Goal: Information Seeking & Learning: Learn about a topic

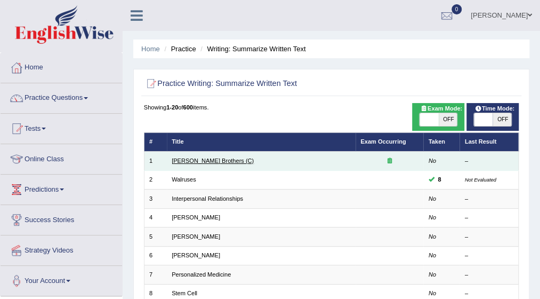
click at [188, 158] on link "[PERSON_NAME] Brothers (C)" at bounding box center [213, 160] width 82 height 6
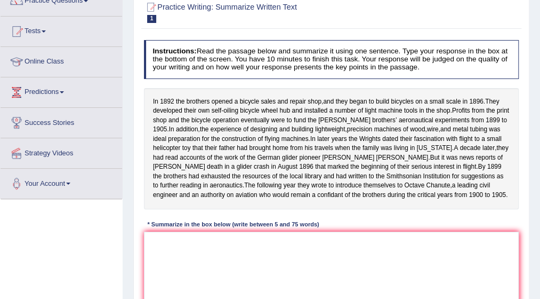
scroll to position [107, 0]
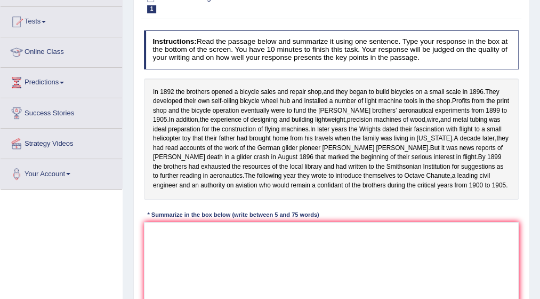
click at [293, 237] on div "Instructions: Read the passage below and summarize it using one sentence. Type …" at bounding box center [331, 173] width 380 height 295
click at [262, 249] on textarea at bounding box center [332, 266] width 376 height 88
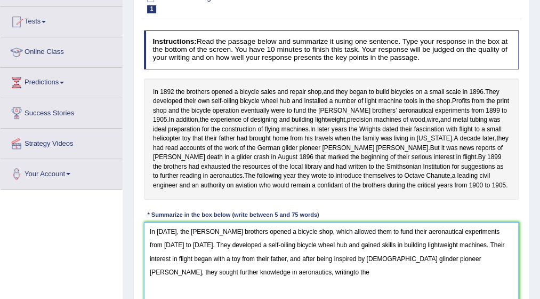
click at [241, 289] on textarea "In 1892, the Wright brothers opened a bicycle shop, which allowed them to fund …" at bounding box center [332, 266] width 376 height 88
click at [242, 289] on textarea "In 1892, the Wright brothers opened a bicycle shop, which allowed them to fund …" at bounding box center [332, 266] width 376 height 88
click at [260, 288] on textarea "In 1892, the Wright brothers opened a bicycle shop, which allowed them to fund …" at bounding box center [332, 266] width 376 height 88
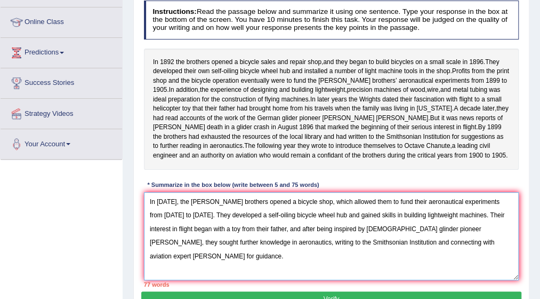
scroll to position [158, 0]
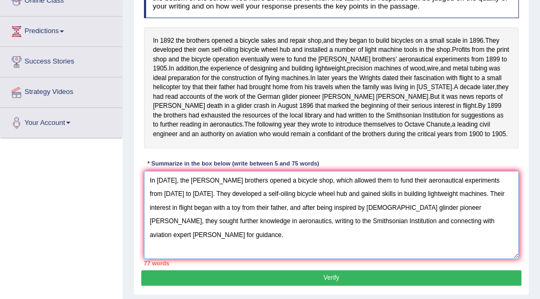
type textarea "In 1892, the Wright brothers opened a bicycle shop, which allowed them to fund …"
click at [333, 285] on button "Verify" at bounding box center [331, 277] width 380 height 15
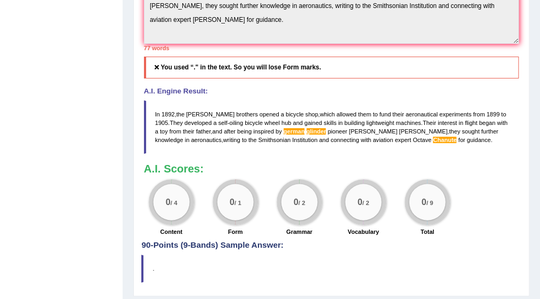
scroll to position [371, 0]
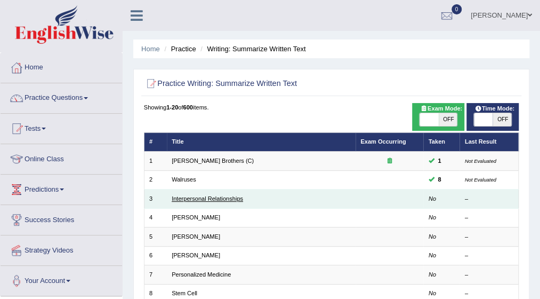
click at [202, 196] on link "Interpersonal Relationships" at bounding box center [207, 198] width 71 height 6
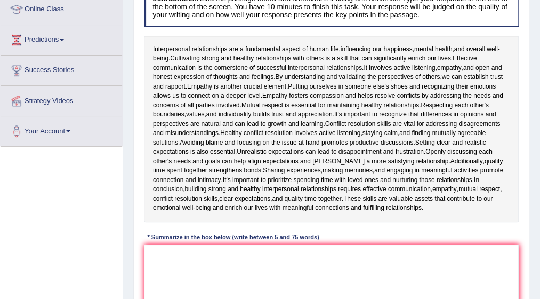
scroll to position [171, 0]
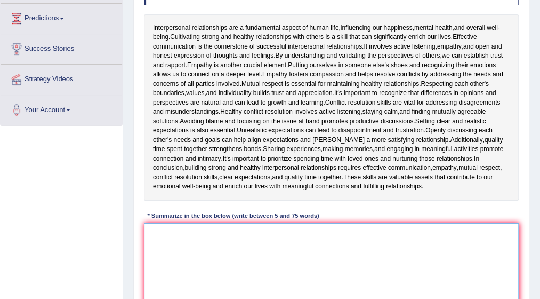
click at [165, 231] on textarea at bounding box center [332, 267] width 376 height 88
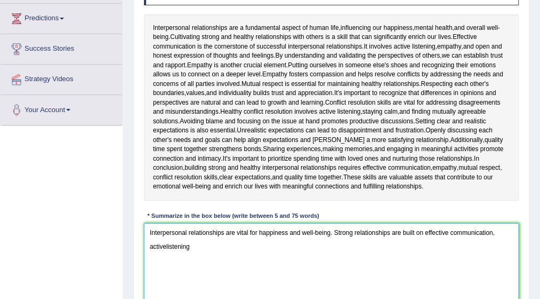
click at [165, 245] on textarea "Interpersonal relationships are vital for happiness and well-being. Strong rela…" at bounding box center [332, 267] width 376 height 88
click at [194, 245] on textarea "Interpersonal relationships are vital for happiness and well-being. Strong rela…" at bounding box center [332, 267] width 376 height 88
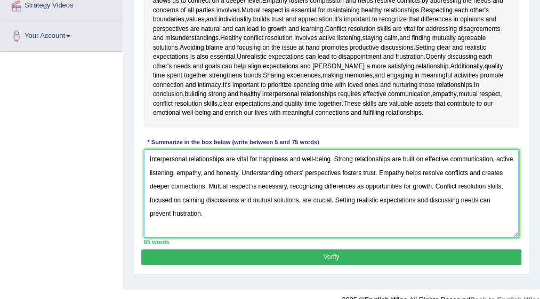
scroll to position [256, 0]
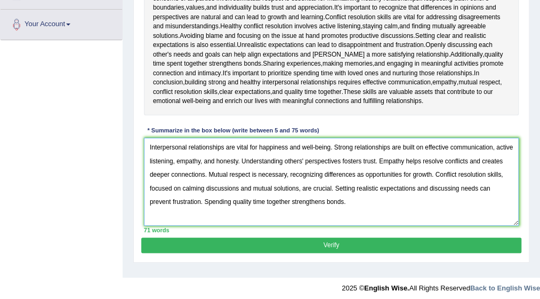
type textarea "Interpersonal relationships are vital for happiness and well-being. Strong rela…"
click at [362, 242] on button "Verify" at bounding box center [331, 244] width 380 height 15
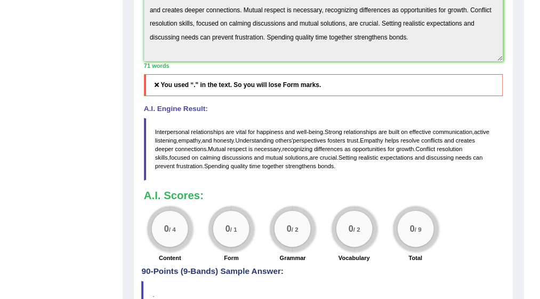
scroll to position [427, 0]
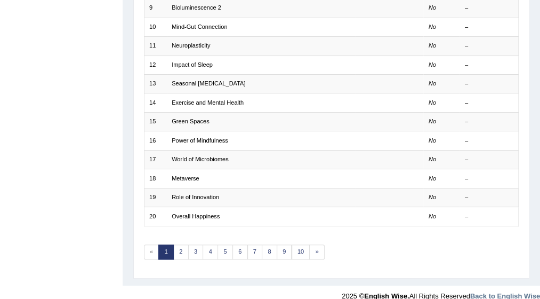
scroll to position [313, 0]
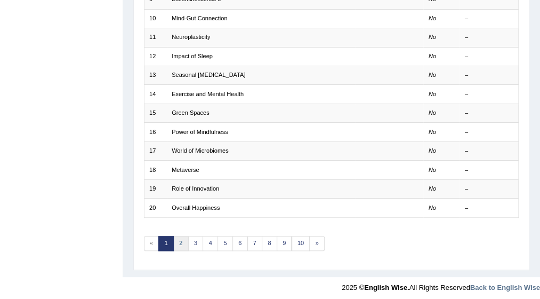
click at [179, 236] on link "2" at bounding box center [180, 243] width 15 height 15
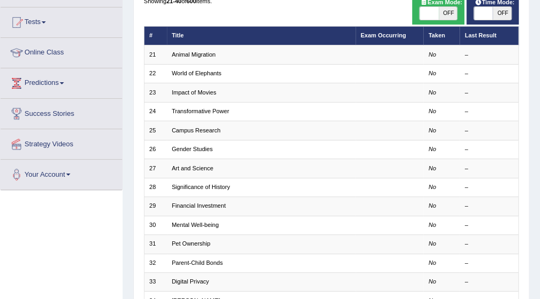
scroll to position [107, 0]
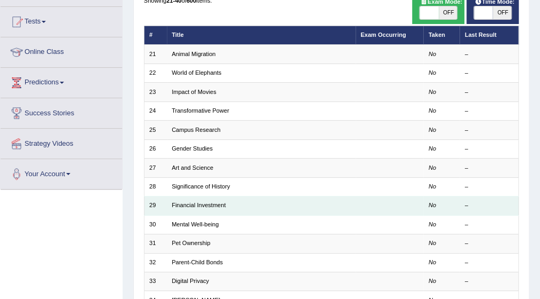
click at [203, 199] on td "Financial Investment" at bounding box center [261, 205] width 189 height 19
click at [199, 202] on link "Financial Investment" at bounding box center [199, 205] width 54 height 6
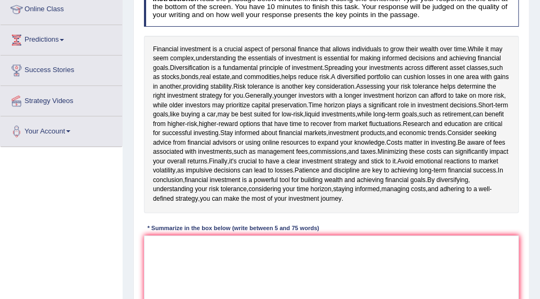
scroll to position [171, 0]
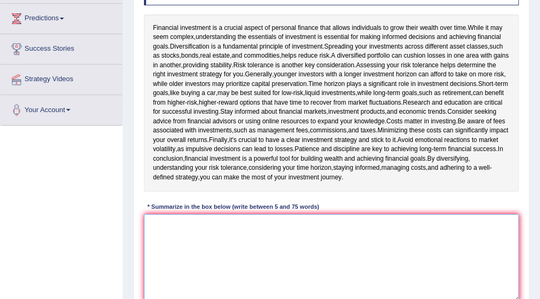
click at [165, 225] on textarea at bounding box center [332, 258] width 376 height 88
type textarea "F"
